Goal: Complete application form: Complete application form

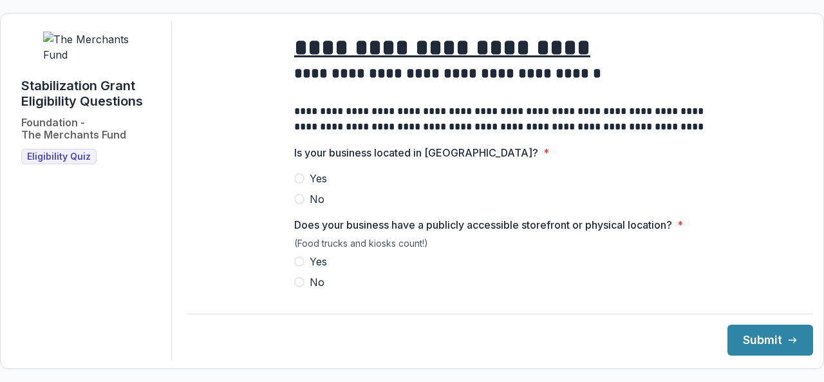
click at [301, 183] on span at bounding box center [299, 178] width 10 height 10
click at [299, 287] on span at bounding box center [299, 282] width 10 height 10
click at [779, 324] on button "Submit" at bounding box center [770, 339] width 86 height 31
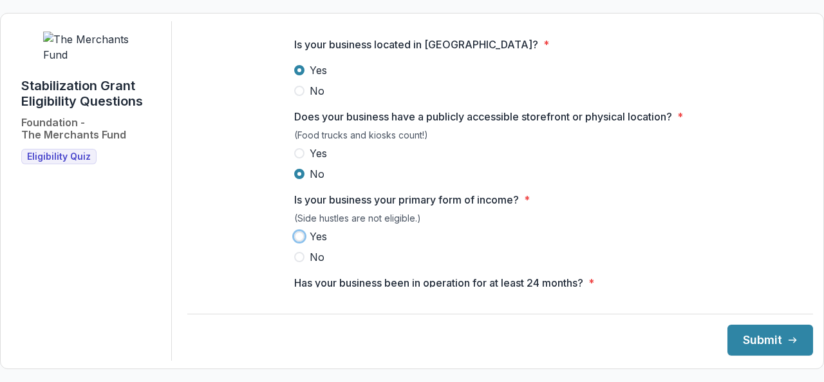
scroll to position [109, 0]
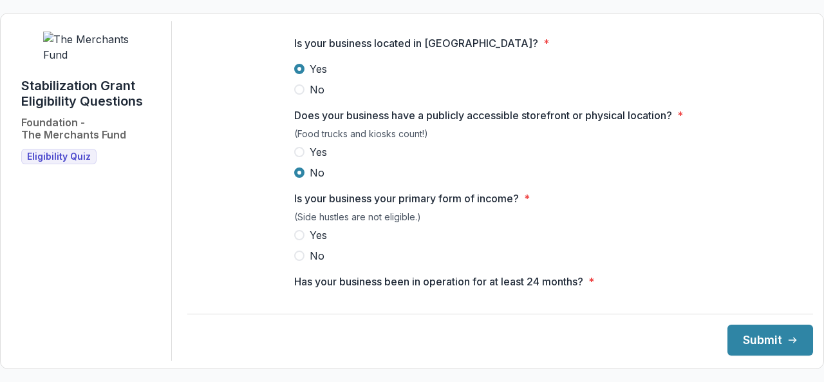
click at [304, 239] on label "Yes" at bounding box center [500, 234] width 412 height 15
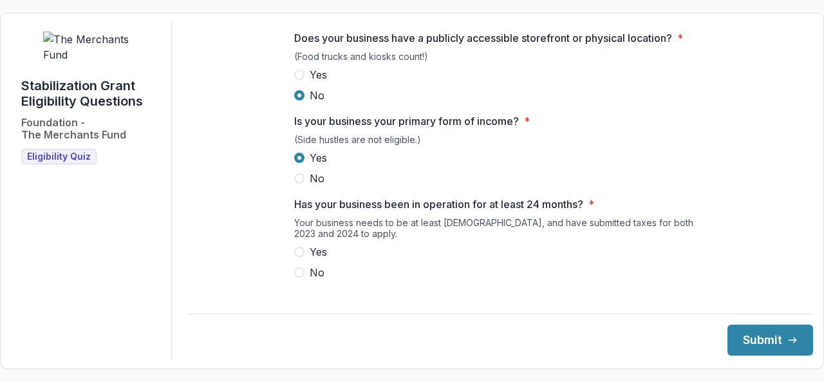
scroll to position [188, 0]
click at [301, 255] on span at bounding box center [299, 250] width 10 height 10
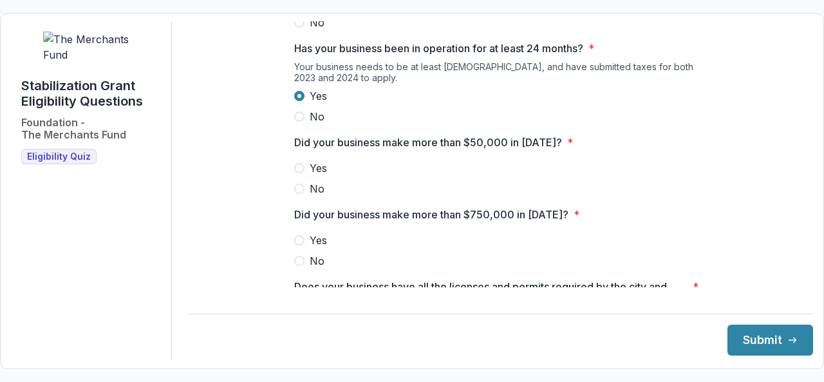
scroll to position [346, 0]
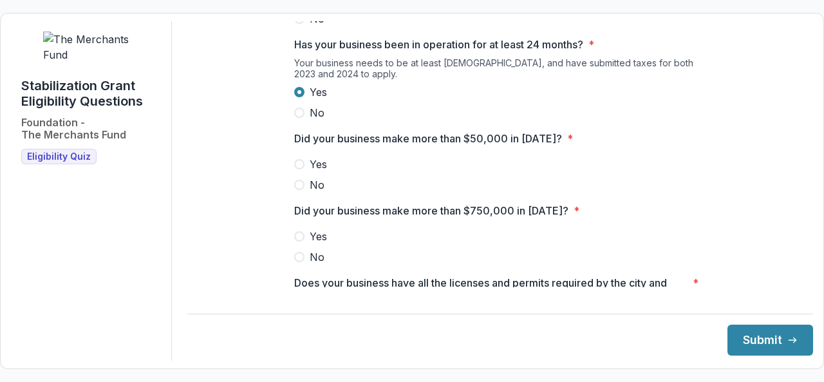
click at [301, 190] on span at bounding box center [299, 185] width 10 height 10
click at [299, 262] on span at bounding box center [299, 257] width 10 height 10
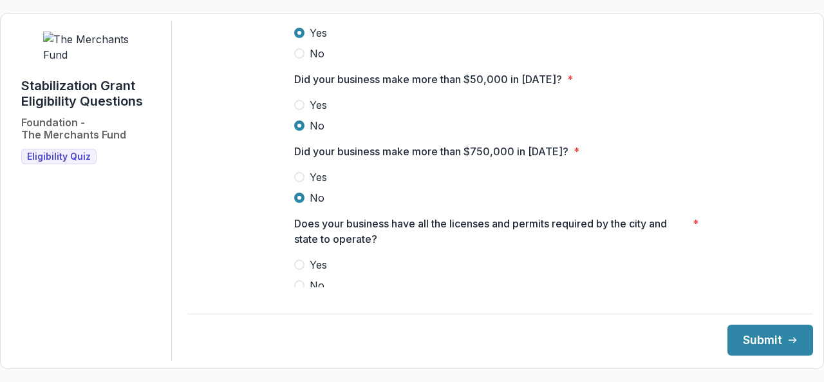
scroll to position [407, 0]
click at [302, 271] on label "Yes" at bounding box center [500, 262] width 412 height 15
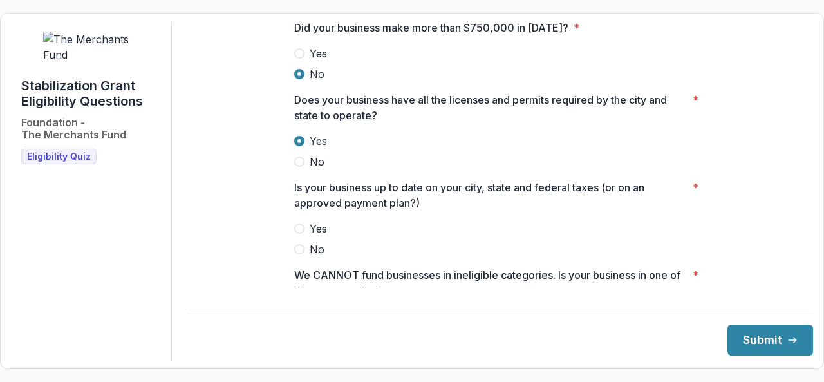
scroll to position [537, 0]
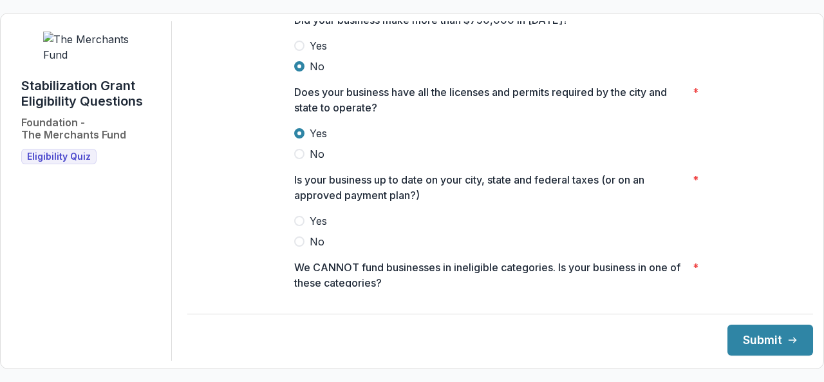
click at [300, 226] on span at bounding box center [299, 221] width 10 height 10
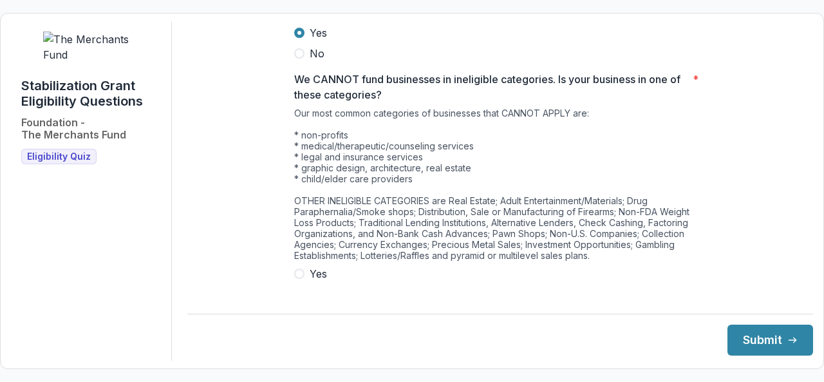
scroll to position [756, 0]
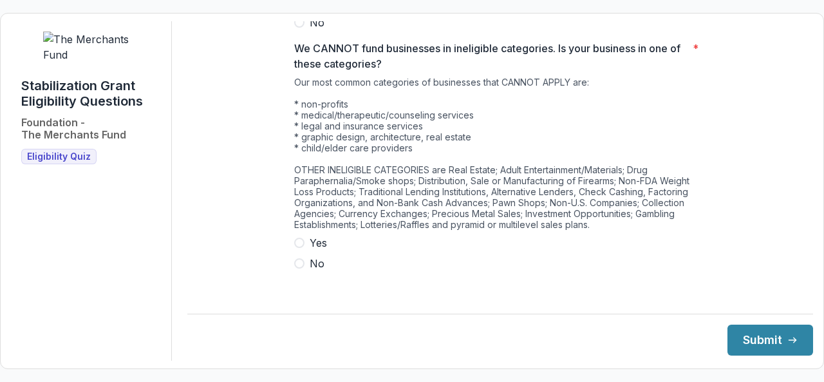
click at [295, 264] on span at bounding box center [299, 263] width 10 height 10
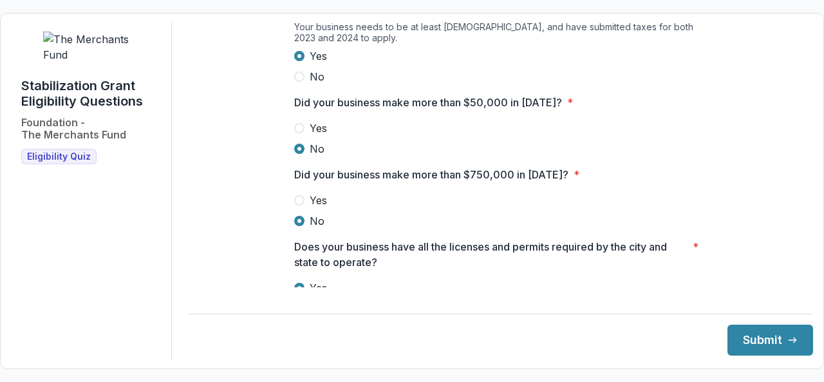
scroll to position [640, 0]
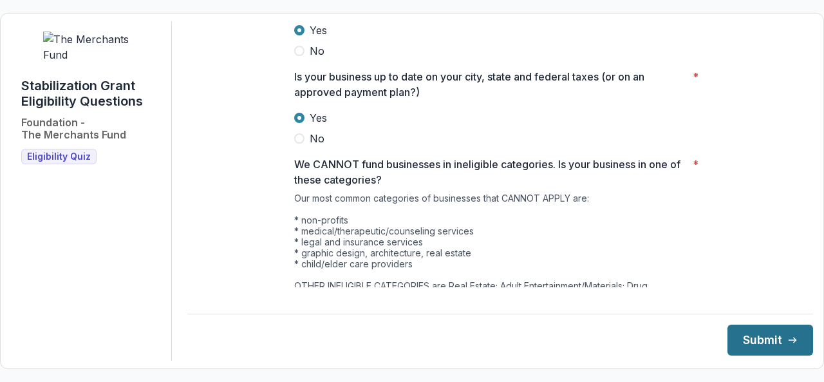
click at [748, 338] on button "Submit" at bounding box center [770, 339] width 86 height 31
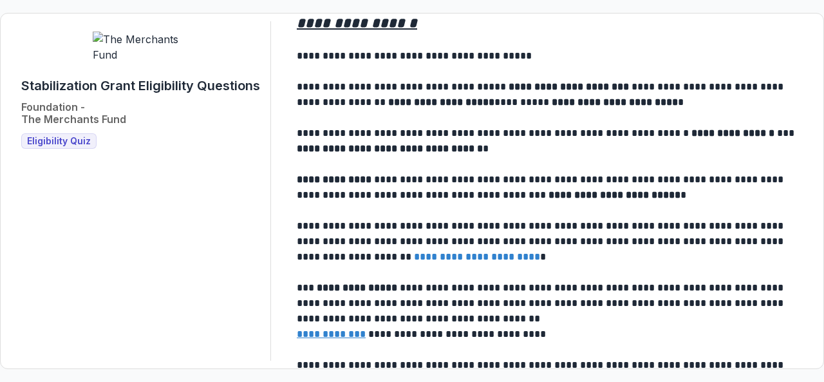
click at [349, 335] on u "**********" at bounding box center [331, 334] width 69 height 10
